Goal: Book appointment/travel/reservation

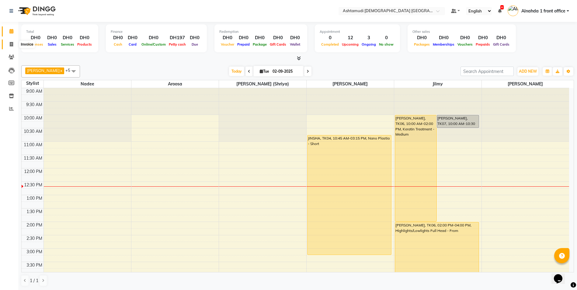
drag, startPoint x: 11, startPoint y: 45, endPoint x: 16, endPoint y: 53, distance: 9.7
click at [11, 45] on icon at bounding box center [11, 44] width 3 height 5
select select "service"
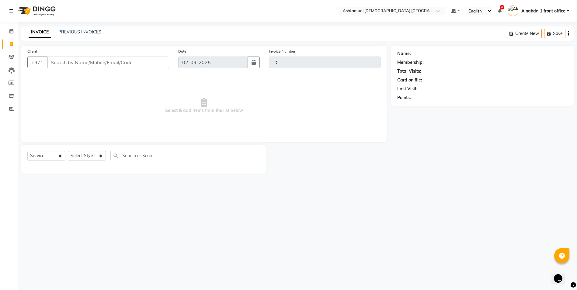
type input "2582"
select select "7242"
click at [91, 157] on select "Select Stylist" at bounding box center [87, 155] width 38 height 9
click at [94, 154] on select "Select Stylist" at bounding box center [87, 155] width 38 height 9
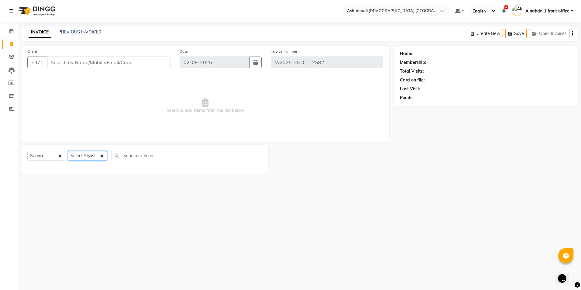
click at [94, 154] on select "Select Stylist Alnahda 1 front office [PERSON_NAME] [PERSON_NAME] Staff INOKA […" at bounding box center [87, 155] width 39 height 9
click at [92, 151] on select "Select Stylist Alnahda 1 front office [PERSON_NAME] [PERSON_NAME] Staff INOKA […" at bounding box center [87, 155] width 39 height 9
select select "86438"
click at [68, 151] on select "Select Stylist Alnahda 1 front office [PERSON_NAME] [PERSON_NAME] Staff INOKA […" at bounding box center [87, 155] width 39 height 9
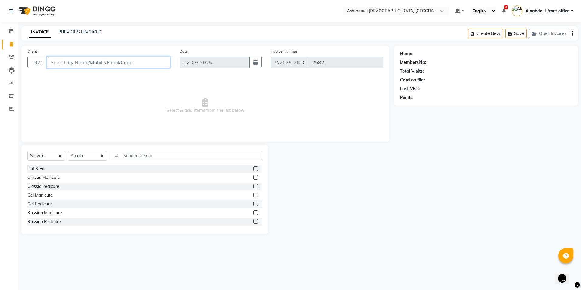
click at [101, 64] on input "Client" at bounding box center [109, 63] width 124 height 12
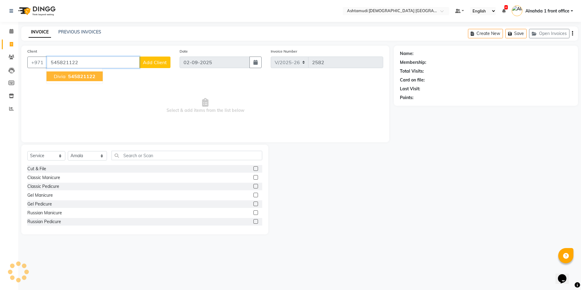
type input "545821122"
select select "1: Object"
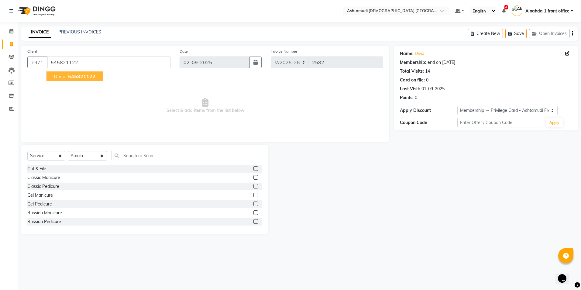
click at [85, 78] on span "545821122" at bounding box center [81, 76] width 27 height 6
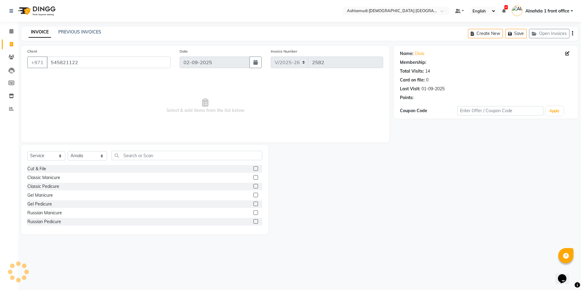
select select "1: Object"
click at [91, 157] on select "Select Stylist Alnahda 1 front office [PERSON_NAME] [PERSON_NAME] Staff INOKA […" at bounding box center [87, 155] width 39 height 9
select select "61839"
click at [68, 151] on select "Select Stylist Alnahda 1 front office [PERSON_NAME] [PERSON_NAME] Staff INOKA […" at bounding box center [87, 155] width 39 height 9
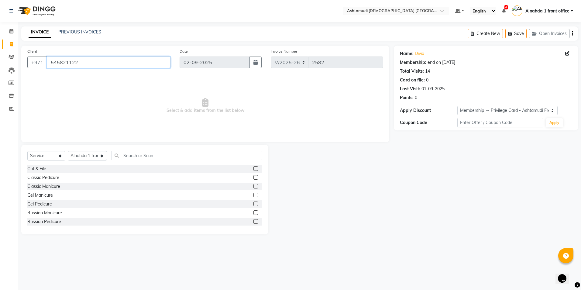
drag, startPoint x: 79, startPoint y: 62, endPoint x: 24, endPoint y: 61, distance: 54.8
click at [24, 61] on div "Client [PHONE_NUMBER]" at bounding box center [99, 60] width 152 height 25
click at [14, 56] on icon at bounding box center [12, 57] width 6 height 5
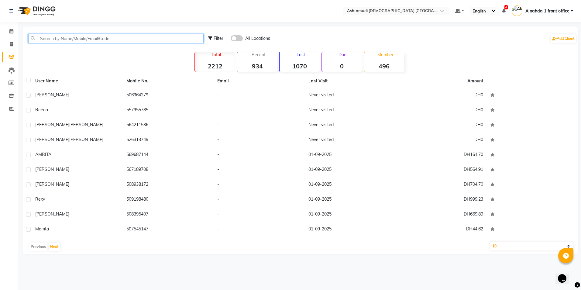
click at [161, 38] on input "text" at bounding box center [115, 38] width 175 height 9
paste input "545821122"
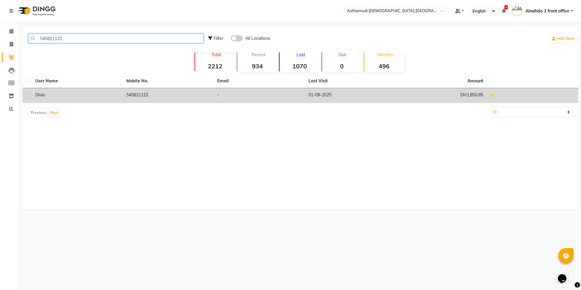
type input "545821122"
click at [171, 101] on td "545821122" at bounding box center [168, 95] width 91 height 15
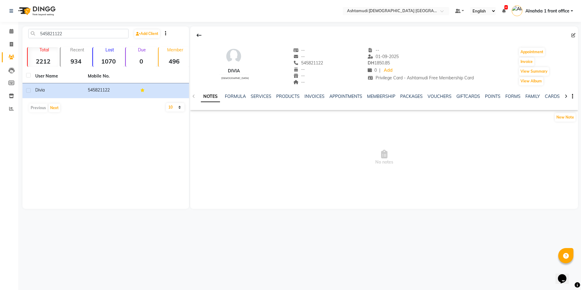
click at [258, 93] on div "NOTES FORMULA SERVICES PRODUCTS INVOICES APPOINTMENTS MEMBERSHIP PACKAGES VOUCH…" at bounding box center [384, 96] width 388 height 21
click at [260, 96] on link "SERVICES" at bounding box center [261, 96] width 21 height 5
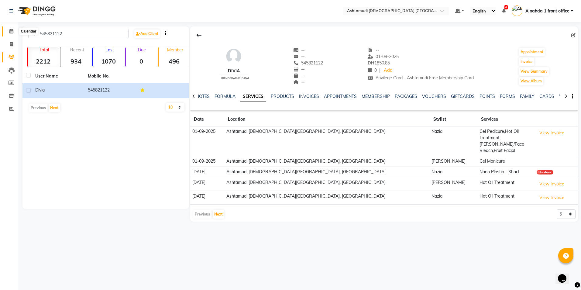
click at [12, 33] on icon at bounding box center [11, 31] width 4 height 5
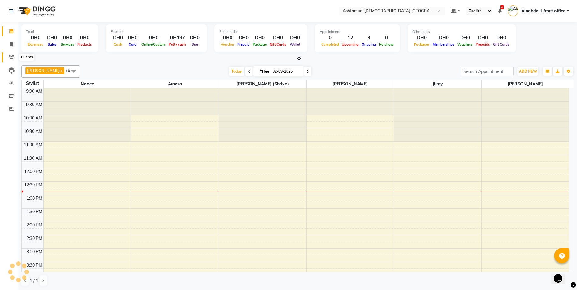
scroll to position [81, 0]
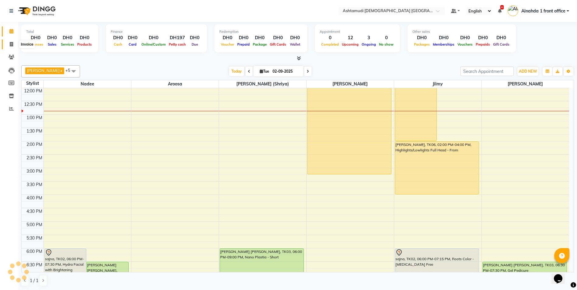
click at [11, 43] on icon at bounding box center [11, 44] width 3 height 5
select select "service"
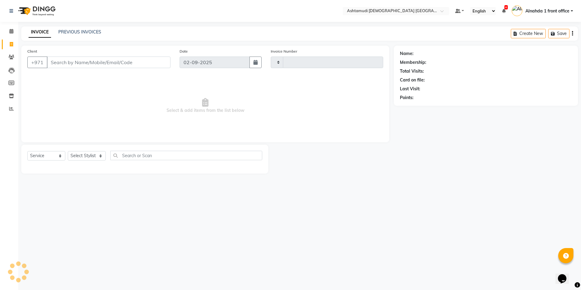
type input "2582"
select select "7242"
click at [87, 157] on select "Select Stylist" at bounding box center [87, 155] width 38 height 9
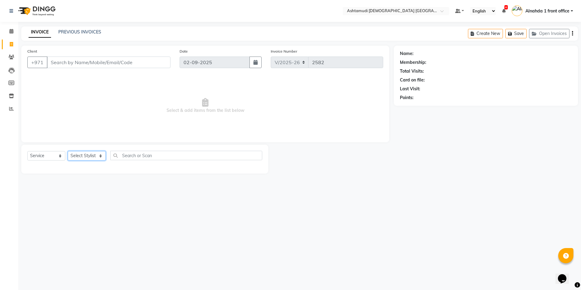
click at [87, 157] on select "Select Stylist" at bounding box center [87, 155] width 38 height 9
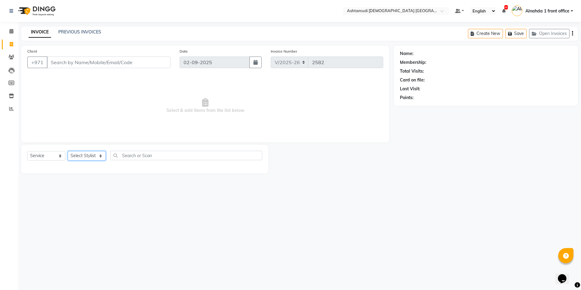
click at [87, 157] on select "Select Stylist" at bounding box center [87, 155] width 38 height 9
click at [87, 157] on select "Select Stylist Alnahda 1 front office [PERSON_NAME] [PERSON_NAME] Staff INOKA […" at bounding box center [87, 155] width 39 height 9
select select "85875"
click at [68, 151] on select "Select Stylist Alnahda 1 front office [PERSON_NAME] [PERSON_NAME] Staff INOKA […" at bounding box center [87, 155] width 39 height 9
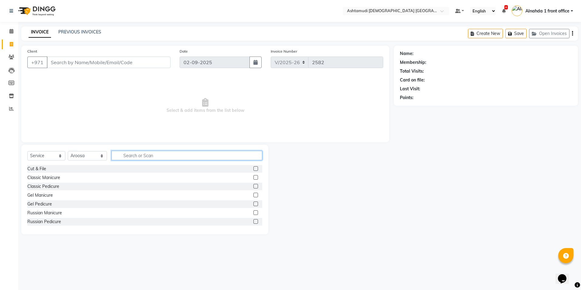
click at [127, 154] on input "text" at bounding box center [187, 155] width 151 height 9
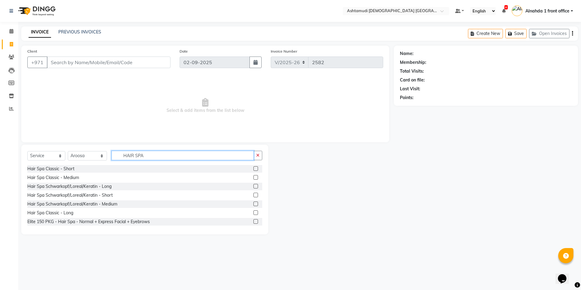
type input "HAIR SPA"
click at [254, 202] on label at bounding box center [256, 204] width 5 height 5
click at [254, 202] on input "checkbox" at bounding box center [256, 204] width 4 height 4
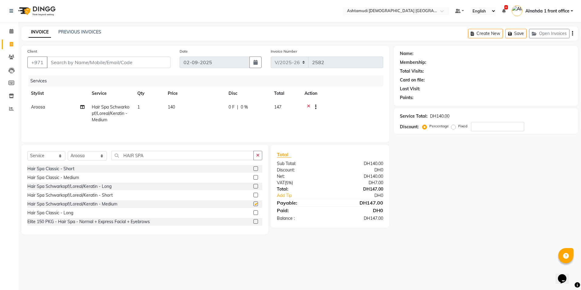
checkbox input "false"
drag, startPoint x: 170, startPoint y: 155, endPoint x: 67, endPoint y: 149, distance: 102.3
click at [68, 149] on div "Select Service Product Membership Package Voucher Prepaid Gift Card Select Styl…" at bounding box center [144, 190] width 247 height 90
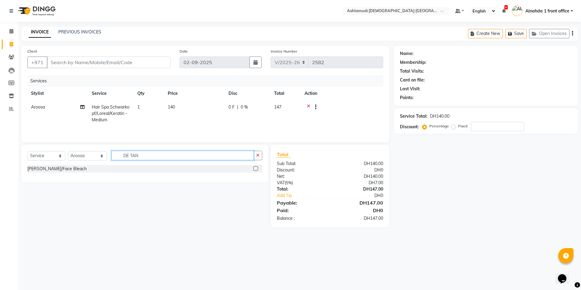
type input "DE TAN"
click at [256, 169] on label at bounding box center [256, 168] width 5 height 5
click at [256, 169] on input "checkbox" at bounding box center [256, 169] width 4 height 4
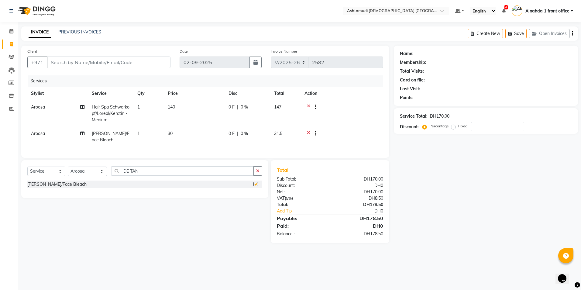
checkbox input "false"
click at [11, 32] on icon at bounding box center [11, 31] width 4 height 5
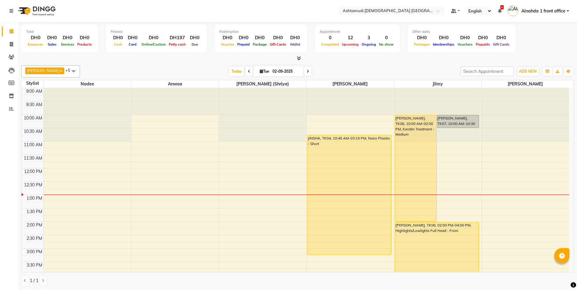
click at [306, 71] on icon at bounding box center [307, 72] width 2 height 4
type input "[DATE]"
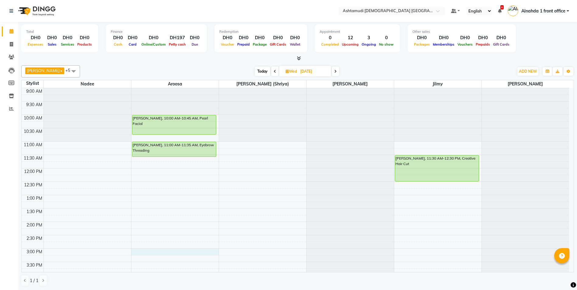
click at [142, 253] on div "9:00 AM 9:30 AM 10:00 AM 10:30 AM 11:00 AM 11:30 AM 12:00 PM 12:30 PM 1:00 PM 1…" at bounding box center [295, 275] width 547 height 374
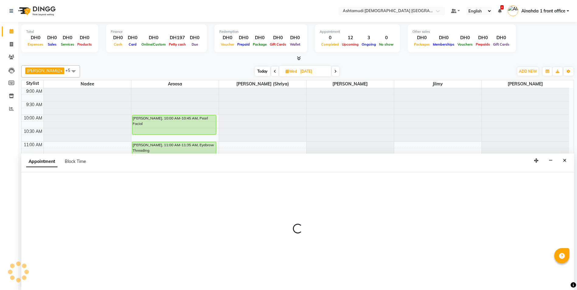
scroll to position [0, 0]
select select "85875"
select select "900"
select select "tentative"
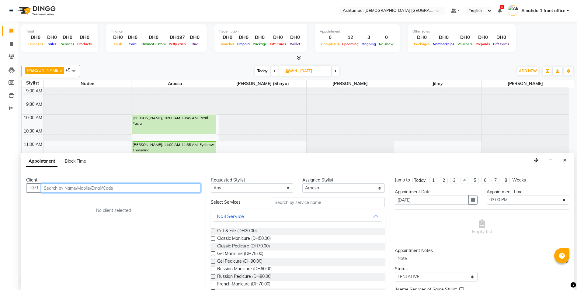
click at [80, 190] on input "text" at bounding box center [121, 187] width 160 height 9
click at [101, 188] on input "text" at bounding box center [121, 187] width 160 height 9
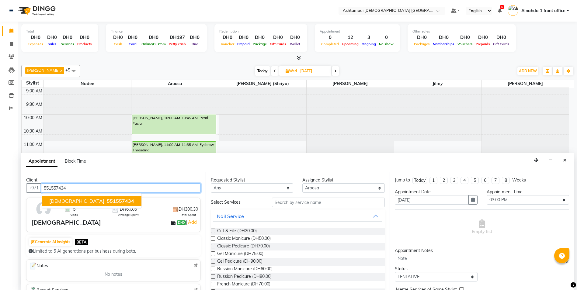
click at [66, 201] on span "[DEMOGRAPHIC_DATA]" at bounding box center [76, 201] width 55 height 6
type input "551557434"
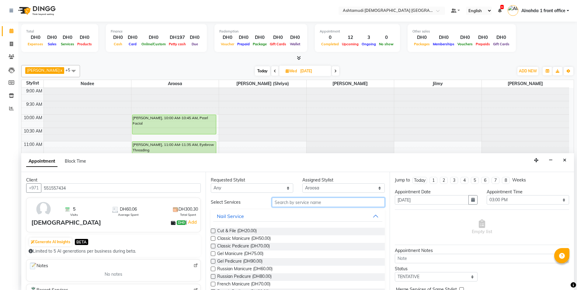
click at [314, 204] on input "text" at bounding box center [328, 202] width 113 height 9
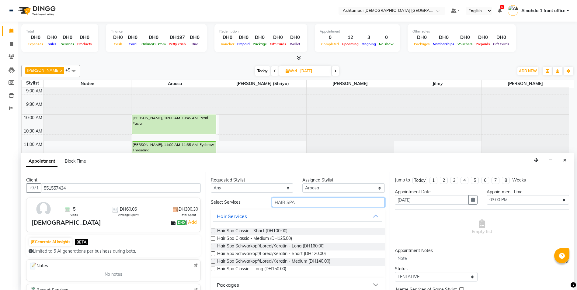
type input "HAIR SPA"
click at [214, 262] on label at bounding box center [213, 261] width 5 height 5
click at [214, 262] on input "checkbox" at bounding box center [213, 262] width 4 height 4
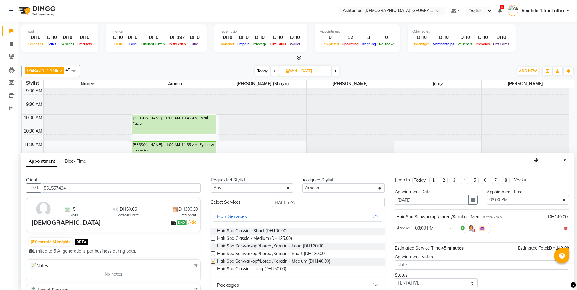
checkbox input "false"
drag, startPoint x: 295, startPoint y: 203, endPoint x: 245, endPoint y: 199, distance: 50.6
click at [245, 199] on div "Select Services HAIR SPA" at bounding box center [297, 202] width 183 height 9
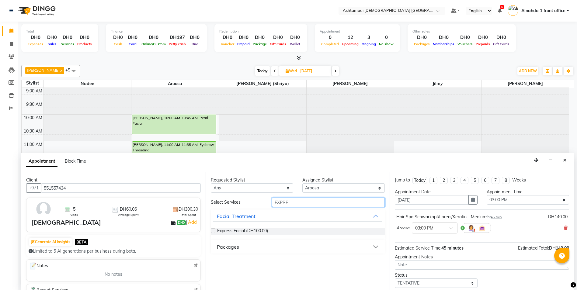
type input "EXPRE"
click at [213, 232] on label at bounding box center [213, 231] width 5 height 5
click at [213, 232] on input "checkbox" at bounding box center [213, 232] width 4 height 4
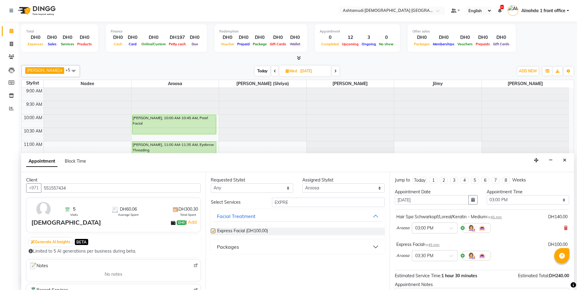
checkbox input "false"
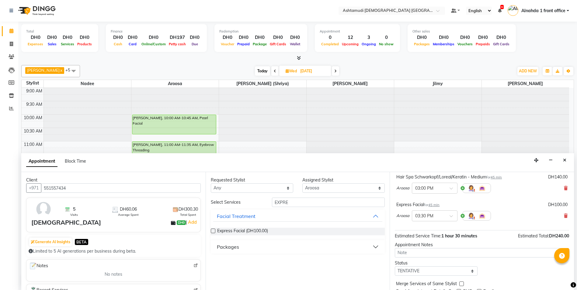
scroll to position [64, 0]
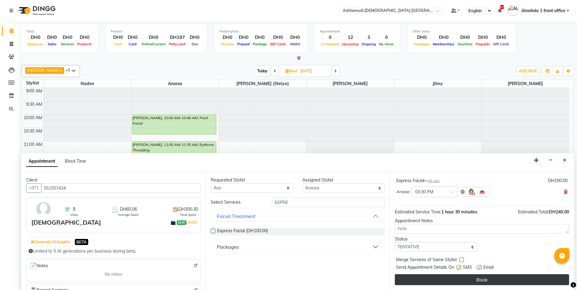
click at [479, 282] on button "Book" at bounding box center [482, 279] width 174 height 11
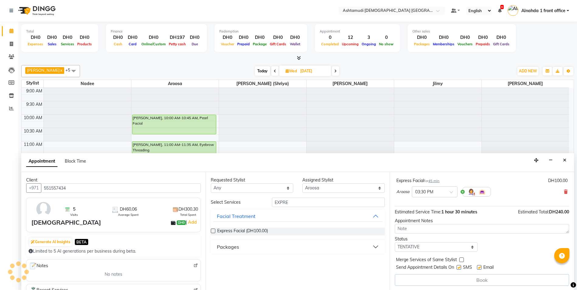
scroll to position [0, 0]
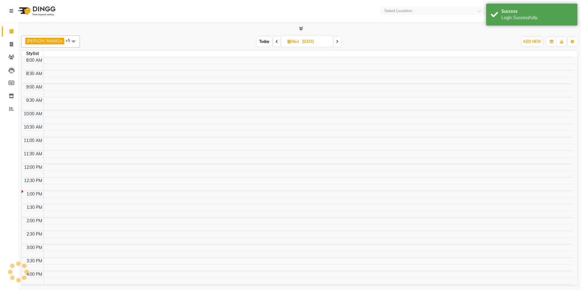
select select "en"
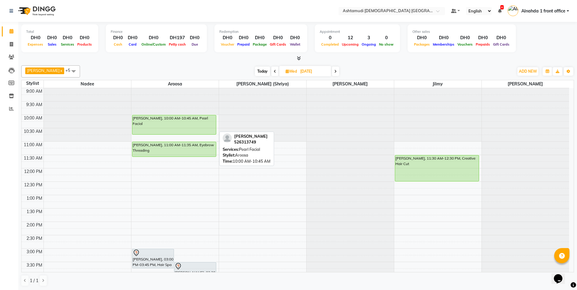
click at [189, 124] on div "[PERSON_NAME], 10:00 AM-10:45 AM, Pearl Facial" at bounding box center [174, 124] width 84 height 19
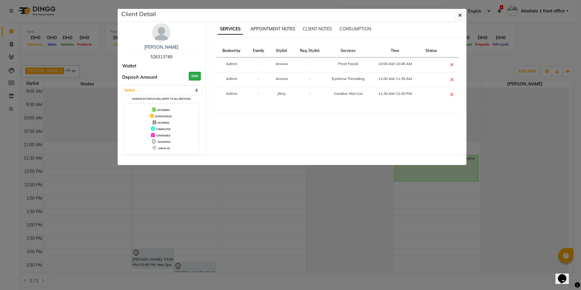
click at [262, 29] on span "APPOINTMENT NOTES" at bounding box center [273, 28] width 45 height 5
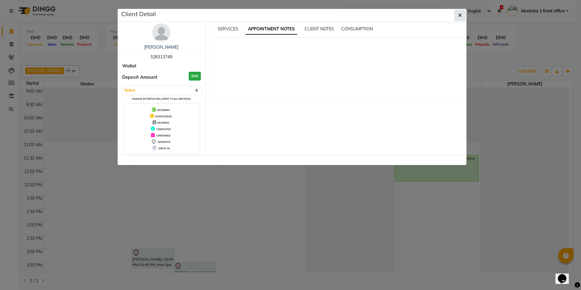
click at [462, 16] on icon "button" at bounding box center [461, 15] width 4 height 5
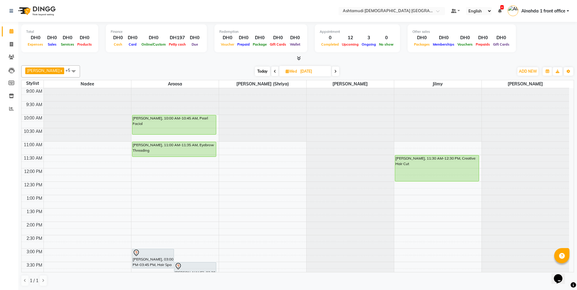
click at [334, 72] on icon at bounding box center [335, 72] width 2 height 4
type input "04-09-2025"
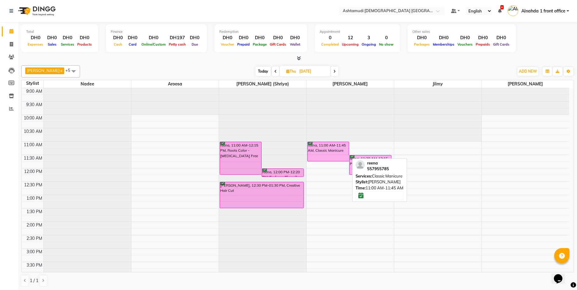
scroll to position [30, 0]
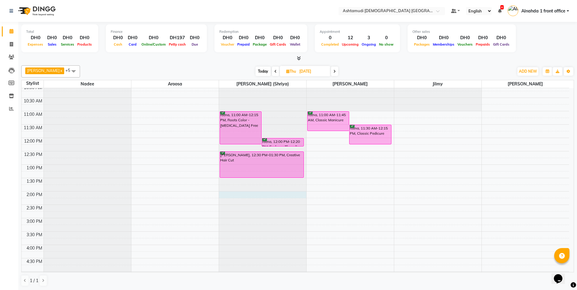
click at [242, 58] on div at bounding box center [262, 58] width 87 height 0
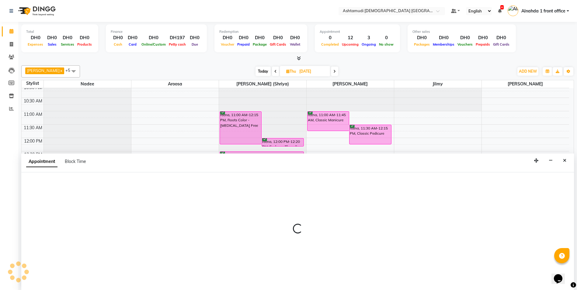
scroll to position [0, 0]
select select "86641"
select select "840"
select select "tentative"
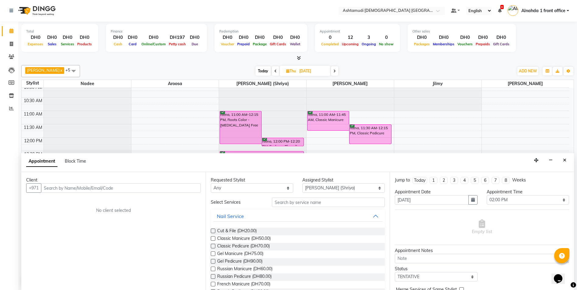
click at [96, 189] on input "text" at bounding box center [121, 187] width 160 height 9
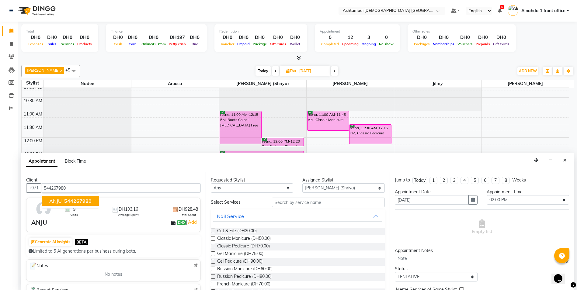
click at [80, 201] on span "544267980" at bounding box center [77, 201] width 27 height 6
type input "544267980"
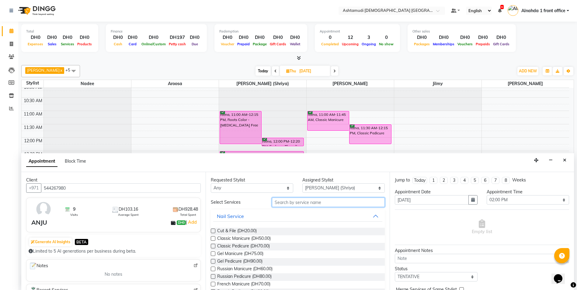
click at [320, 204] on input "text" at bounding box center [328, 202] width 113 height 9
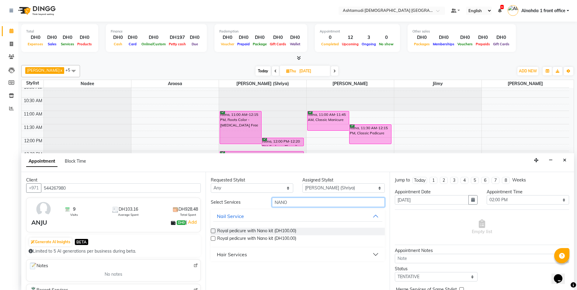
type input "NANO"
click at [297, 257] on button "Hair Services" at bounding box center [297, 254] width 169 height 11
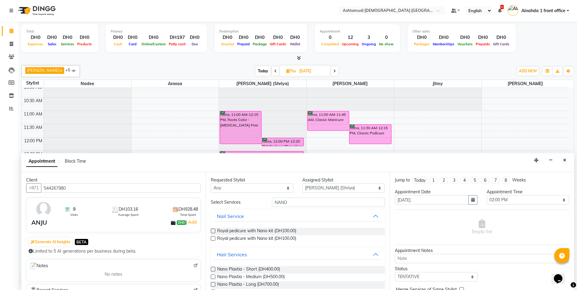
click at [214, 268] on label at bounding box center [213, 269] width 5 height 5
click at [214, 268] on input "checkbox" at bounding box center [213, 270] width 4 height 4
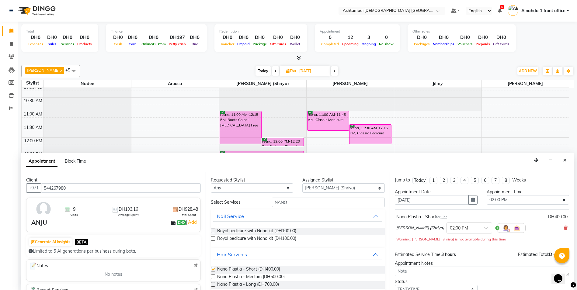
checkbox input "false"
drag, startPoint x: 290, startPoint y: 202, endPoint x: 237, endPoint y: 193, distance: 53.9
click at [237, 193] on div "Requested Stylist Any Alnahda 1 front office Amala Aroosa Deepika Rani Dummy St…" at bounding box center [298, 231] width 184 height 118
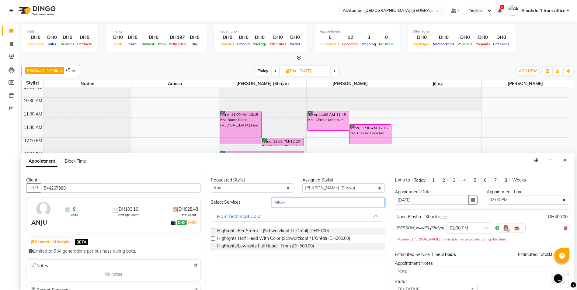
type input "HIGH"
click at [213, 230] on label at bounding box center [213, 231] width 5 height 5
click at [213, 230] on input "checkbox" at bounding box center [213, 232] width 4 height 4
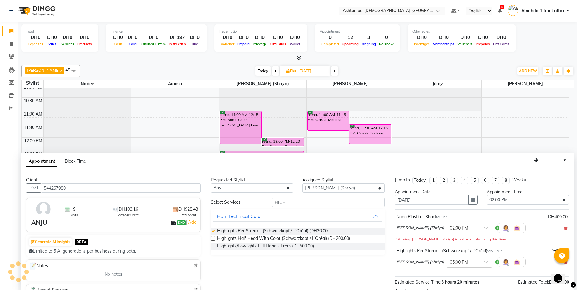
checkbox input "false"
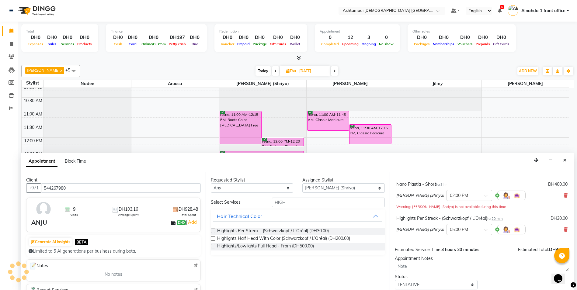
scroll to position [70, 0]
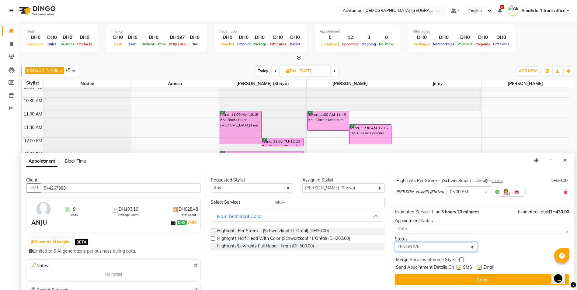
click at [434, 248] on select "Select TENTATIVE CONFIRM UPCOMING" at bounding box center [436, 246] width 82 height 9
click at [395, 242] on select "Select TENTATIVE CONFIRM UPCOMING" at bounding box center [436, 246] width 82 height 9
click at [414, 251] on select "Select TENTATIVE CONFIRM UPCOMING" at bounding box center [436, 246] width 82 height 9
select select "confirm booking"
click at [395, 242] on select "Select TENTATIVE CONFIRM UPCOMING" at bounding box center [436, 246] width 82 height 9
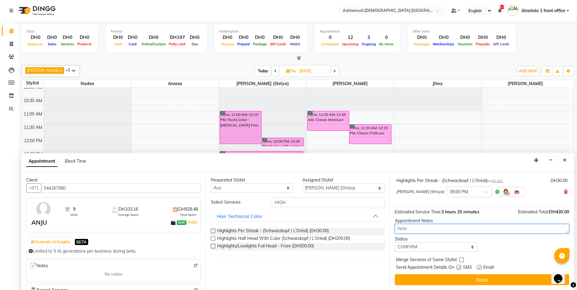
click at [432, 228] on textarea at bounding box center [482, 228] width 174 height 9
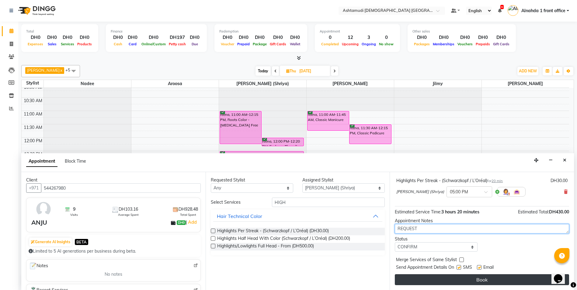
type textarea "REQUEST"
click at [521, 281] on button "Book" at bounding box center [482, 279] width 174 height 11
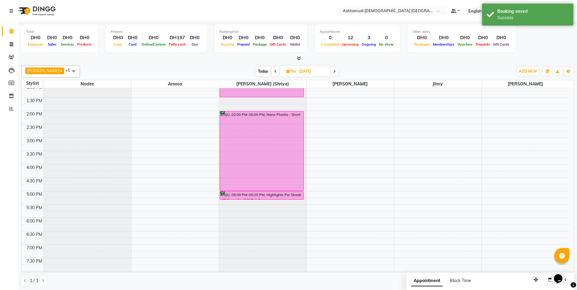
scroll to position [122, 0]
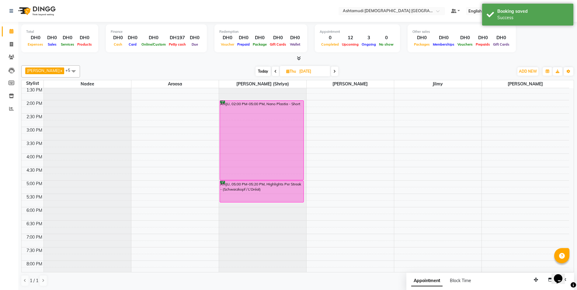
drag, startPoint x: 252, startPoint y: 189, endPoint x: 251, endPoint y: 208, distance: 19.5
click at [251, 208] on div "reena, 11:00 AM-12:15 PM, Roots Color - Ammonia Free reena, 12:00 PM-12:20 PM, …" at bounding box center [262, 154] width 87 height 374
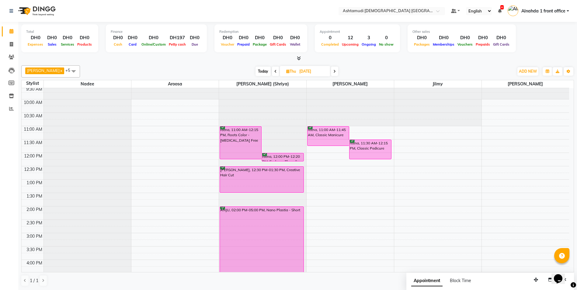
scroll to position [30, 0]
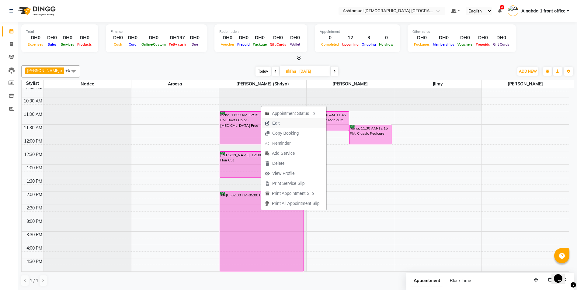
click at [283, 126] on span "Edit" at bounding box center [272, 123] width 22 height 10
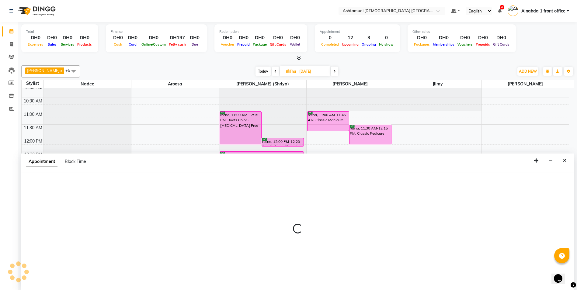
scroll to position [0, 0]
select select "tentative"
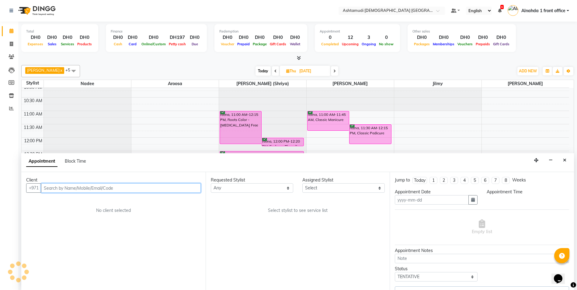
type input "04-09-2025"
type textarea "REQUEST"
select select "confirm booking"
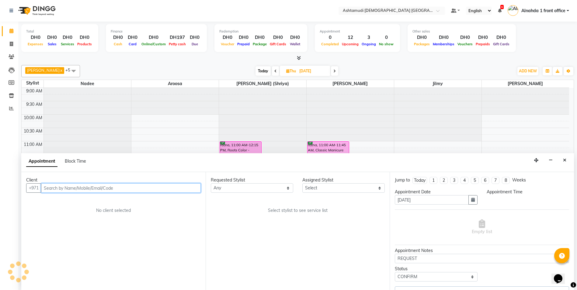
select select "840"
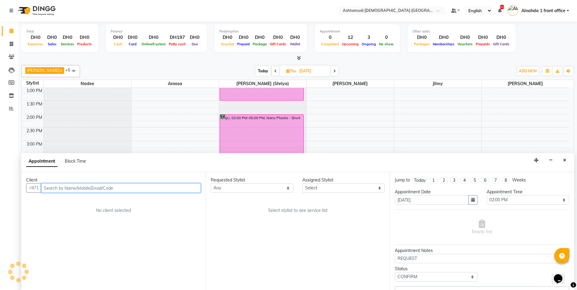
select select "86641"
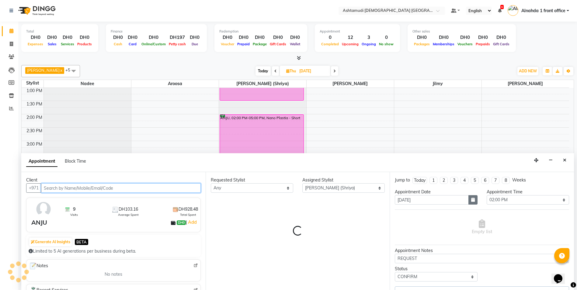
select select "3626"
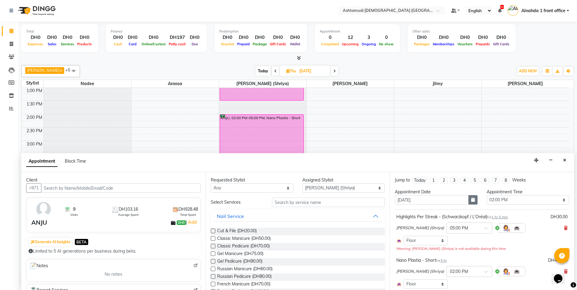
click at [472, 198] on icon "button" at bounding box center [473, 200] width 4 height 4
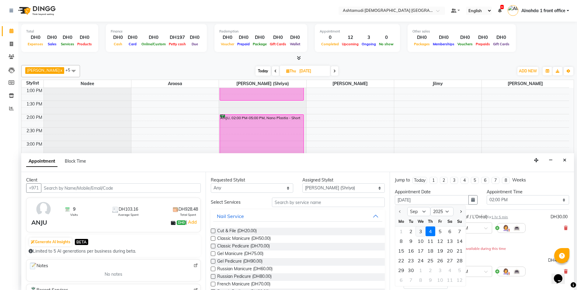
click at [421, 230] on div "3" at bounding box center [421, 232] width 10 height 10
type input "[DATE]"
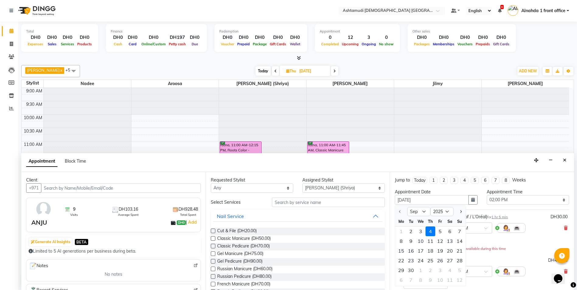
select select "840"
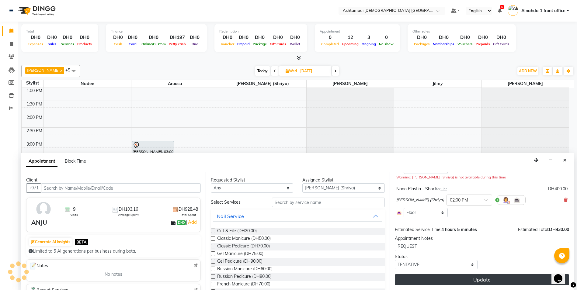
scroll to position [65, 0]
click at [451, 279] on button "Update" at bounding box center [482, 279] width 174 height 11
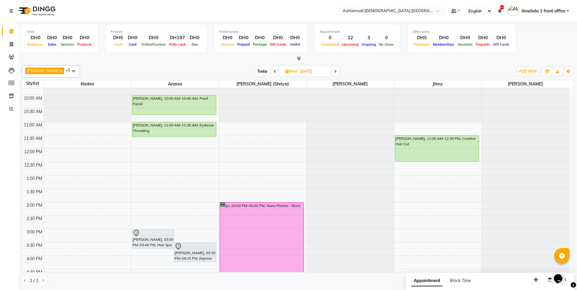
scroll to position [30, 0]
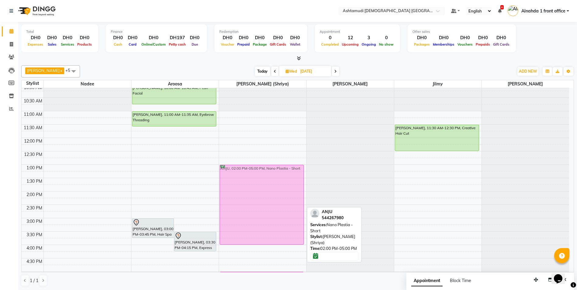
drag, startPoint x: 281, startPoint y: 247, endPoint x: 282, endPoint y: 220, distance: 26.5
click at [282, 220] on div "ANJU, 02:00 PM-05:00 PM, Nano Plastia - Short ANJU, 05:00 PM-06:05 PM, Highligh…" at bounding box center [262, 245] width 87 height 374
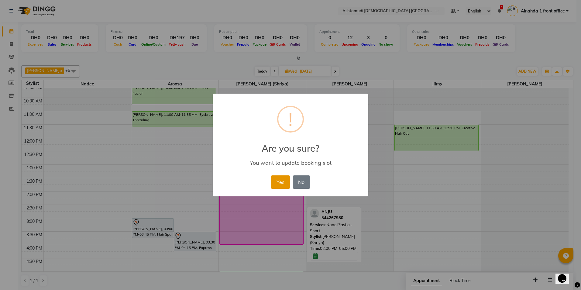
click at [283, 182] on button "Yes" at bounding box center [280, 181] width 19 height 13
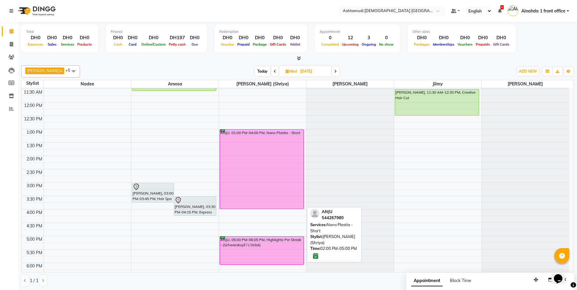
scroll to position [91, 0]
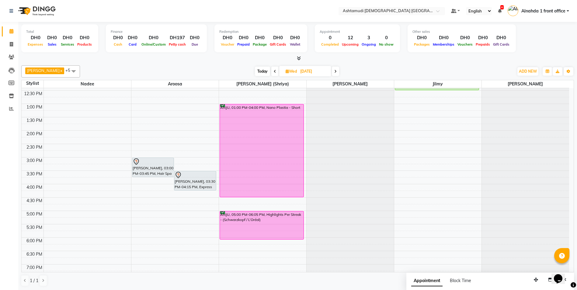
drag, startPoint x: 271, startPoint y: 183, endPoint x: 274, endPoint y: 197, distance: 14.0
click at [274, 197] on div "ANJU, 01:00 PM-04:00 PM, Nano Plastia - Short ANJU, 05:00 PM-06:05 PM, Highligh…" at bounding box center [262, 184] width 87 height 374
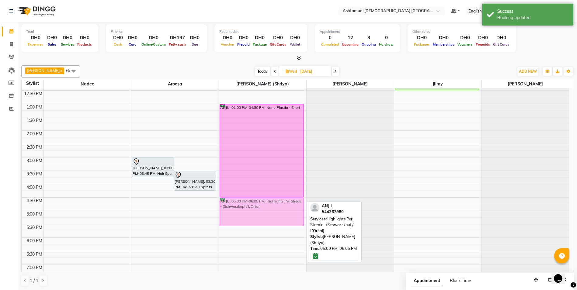
drag, startPoint x: 281, startPoint y: 223, endPoint x: 282, endPoint y: 213, distance: 9.8
click at [282, 213] on div "ANJU, 01:00 PM-04:30 PM, Nano Plastia - Short ANJU, 05:00 PM-06:05 PM, Highligh…" at bounding box center [262, 184] width 87 height 374
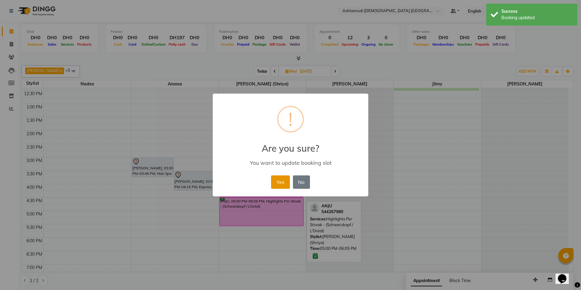
click at [279, 184] on button "Yes" at bounding box center [280, 181] width 19 height 13
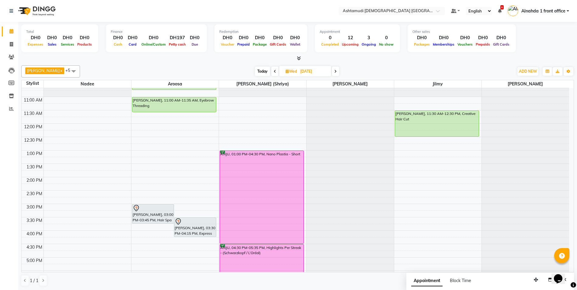
scroll to position [30, 0]
